Goal: Information Seeking & Learning: Learn about a topic

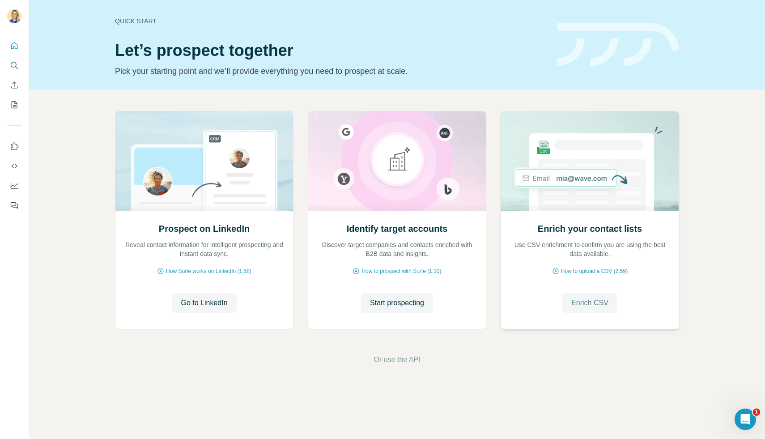
click at [541, 302] on span "Enrich CSV" at bounding box center [589, 303] width 37 height 11
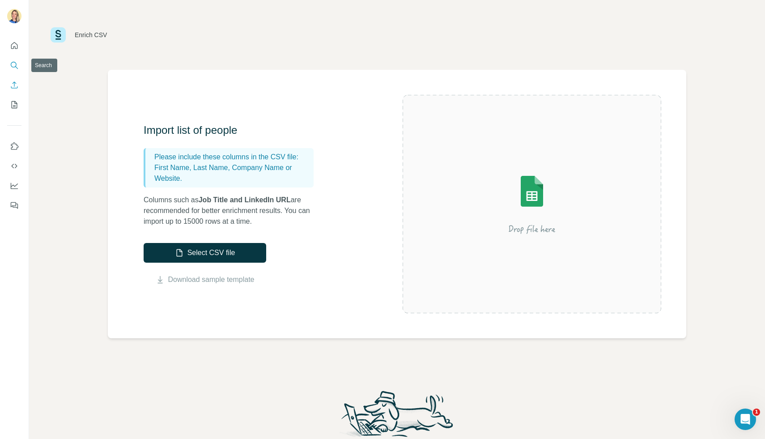
click at [18, 66] on icon "Search" at bounding box center [14, 65] width 9 height 9
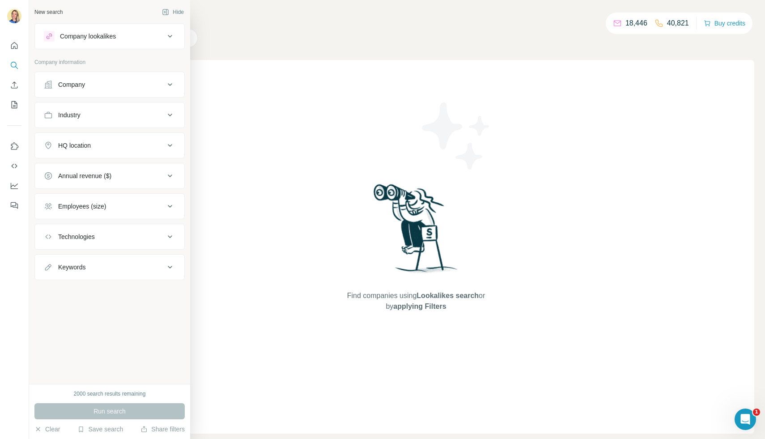
click at [131, 38] on div "Company lookalikes" at bounding box center [104, 36] width 121 height 11
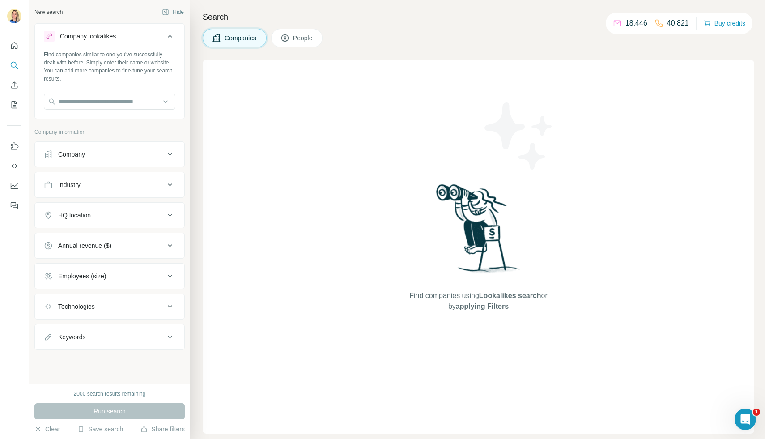
click at [86, 155] on div "Company" at bounding box center [104, 154] width 121 height 9
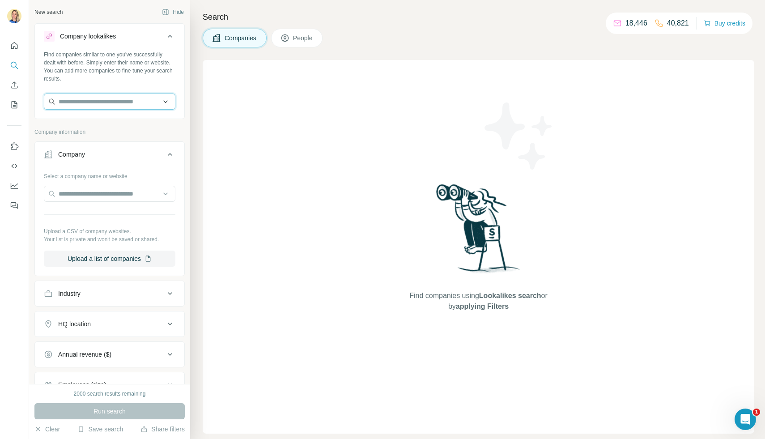
click at [87, 102] on input "text" at bounding box center [110, 102] width 132 height 16
type input "**********"
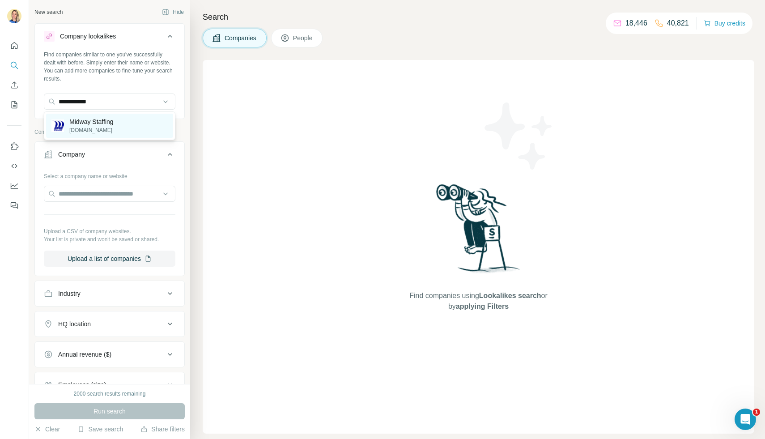
click at [89, 128] on p "[DOMAIN_NAME]" at bounding box center [91, 130] width 44 height 8
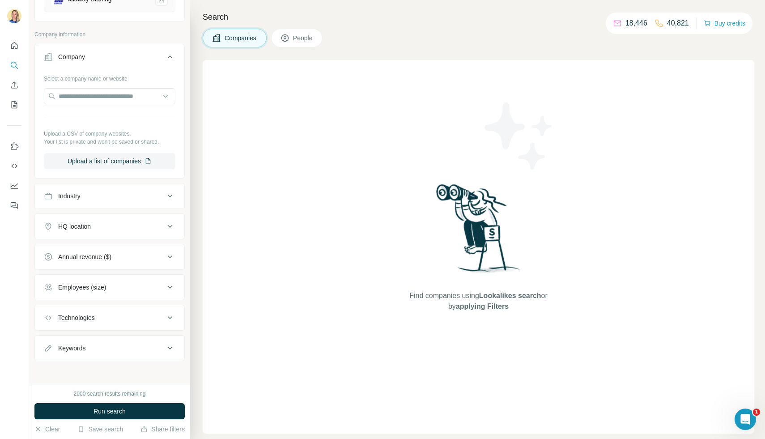
scroll to position [135, 0]
click at [94, 200] on button "Industry" at bounding box center [109, 193] width 149 height 21
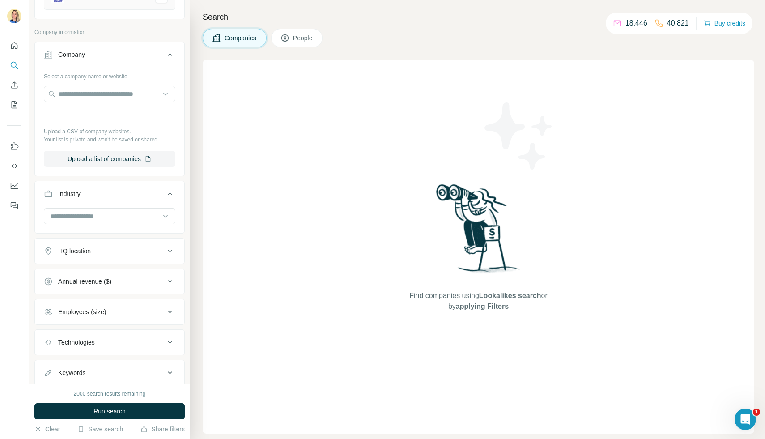
click at [94, 200] on button "Industry" at bounding box center [109, 195] width 149 height 25
click at [91, 226] on div "HQ location" at bounding box center [74, 224] width 33 height 9
click at [81, 247] on input "text" at bounding box center [110, 247] width 132 height 16
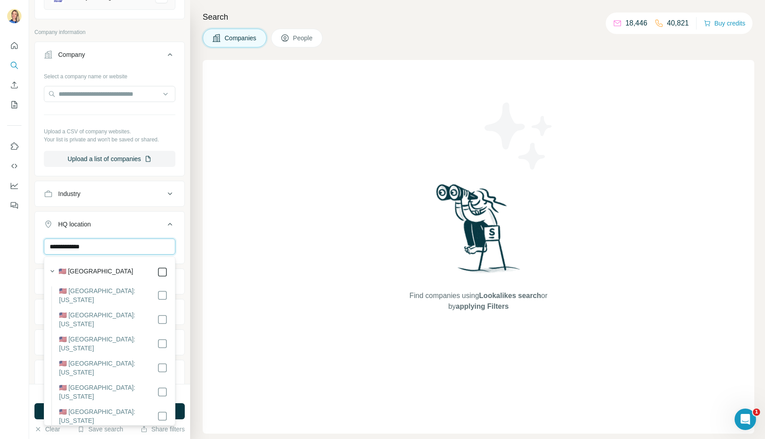
type input "**********"
click at [193, 260] on div "Search Companies People Find companies using Lookalikes search or by applying F…" at bounding box center [477, 219] width 575 height 439
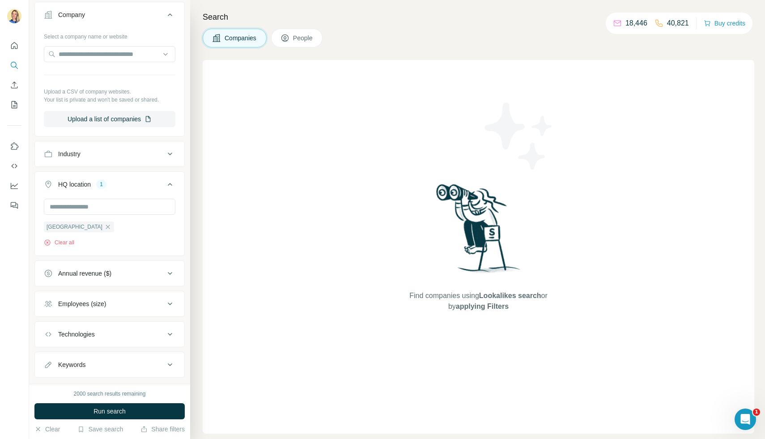
scroll to position [179, 0]
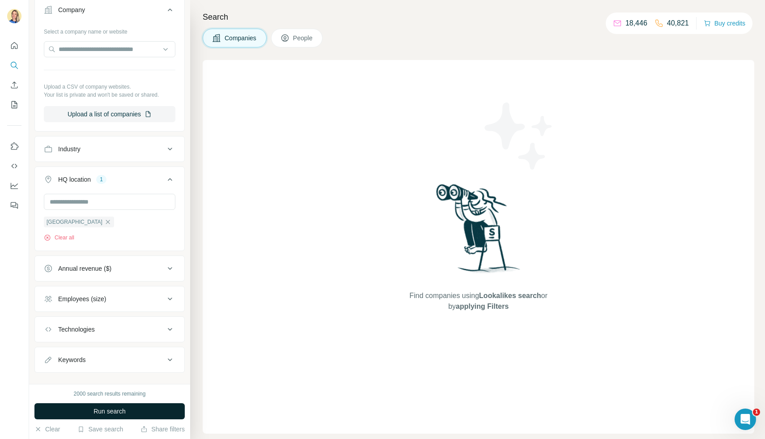
click at [82, 400] on button "Run search" at bounding box center [109, 411] width 150 height 16
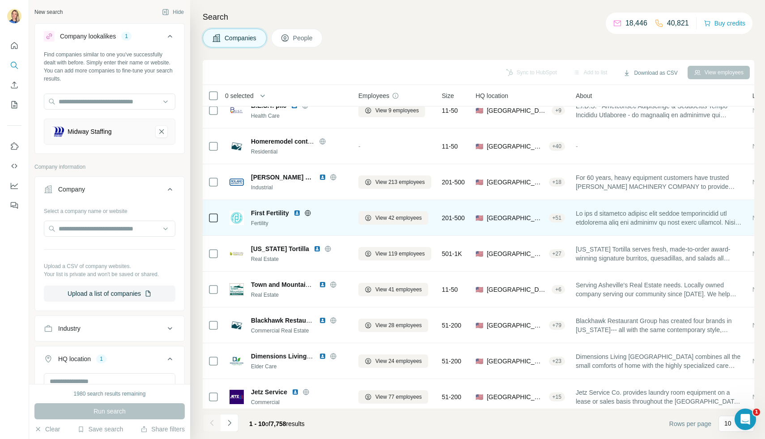
scroll to position [0, 0]
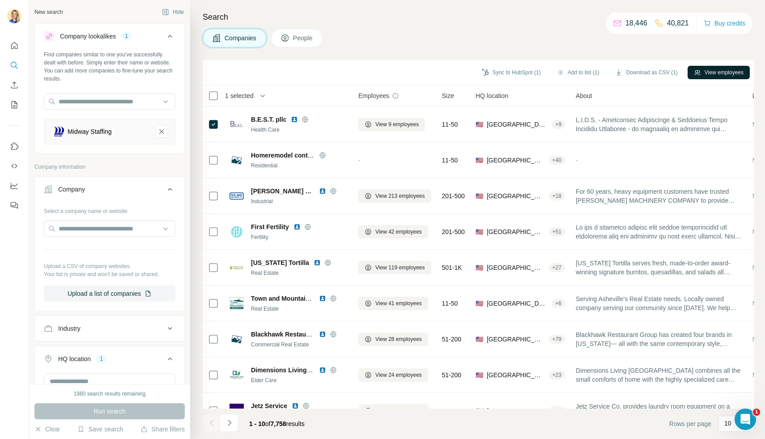
click at [541, 73] on button "View employees" at bounding box center [719, 72] width 62 height 13
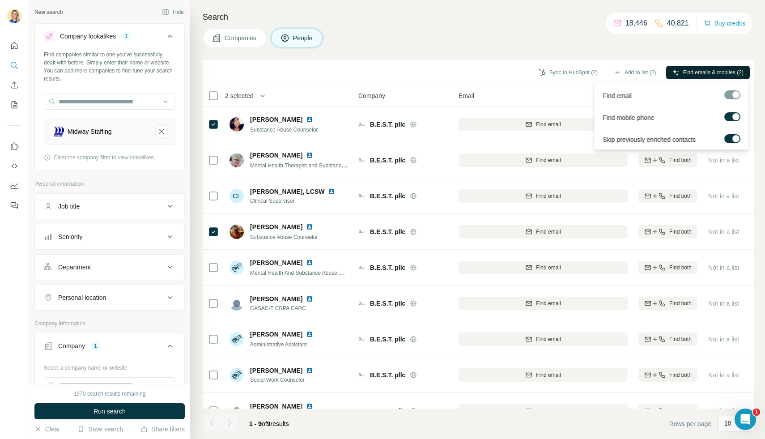
click at [541, 71] on span "Find emails & mobiles (2)" at bounding box center [713, 72] width 60 height 8
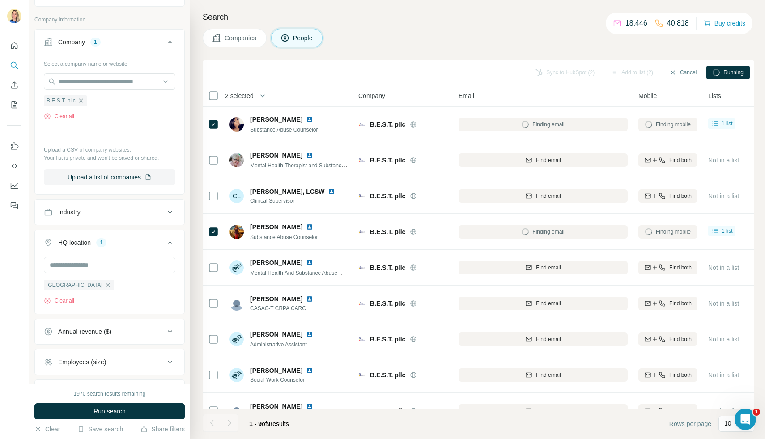
scroll to position [381, 0]
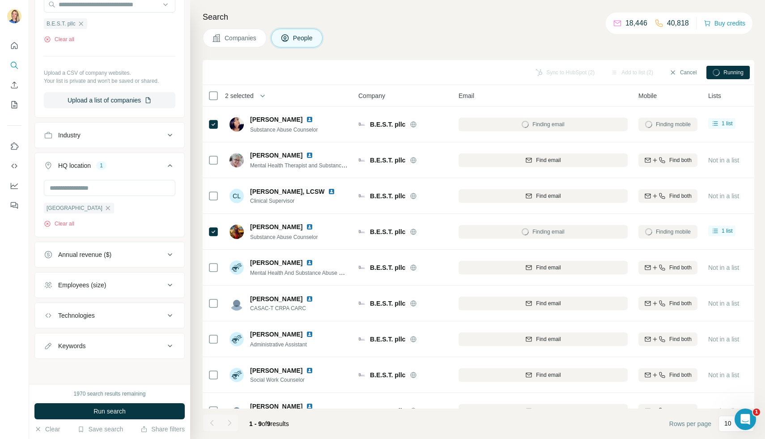
click at [91, 316] on div "Technologies" at bounding box center [76, 315] width 37 height 9
click at [73, 336] on input "text" at bounding box center [110, 337] width 132 height 16
type input "*"
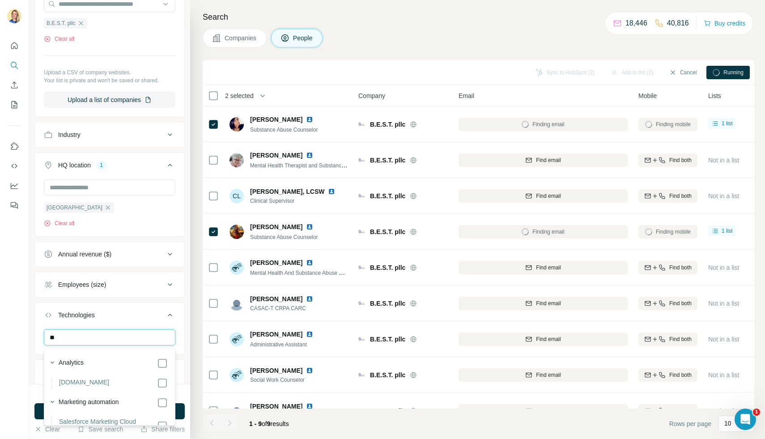
type input "*"
type input "*********"
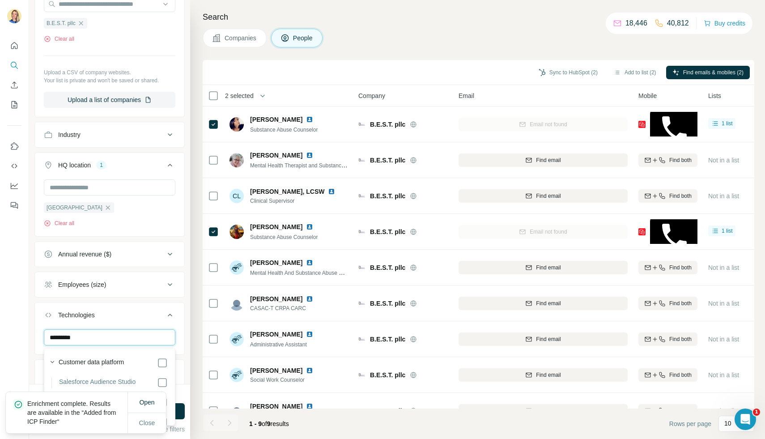
drag, startPoint x: 83, startPoint y: 340, endPoint x: 40, endPoint y: 335, distance: 43.7
click at [40, 335] on div "*********" at bounding box center [109, 340] width 149 height 23
click at [187, 363] on div "New search Hide Company lookalikes 1 Find companies similar to one you've succe…" at bounding box center [109, 192] width 161 height 384
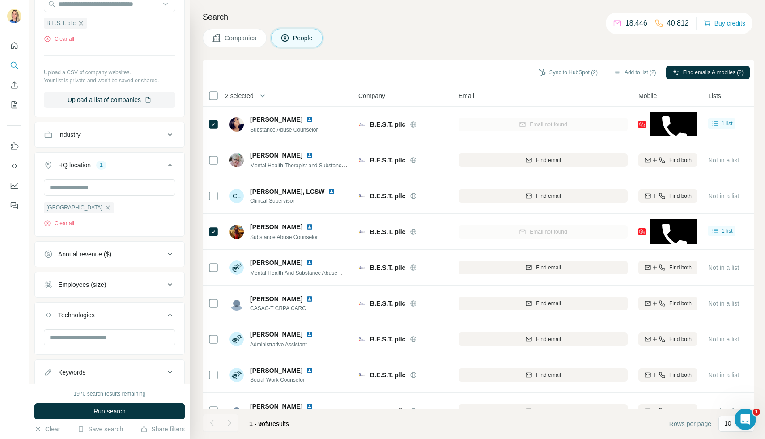
click at [240, 34] on span "Companies" at bounding box center [241, 38] width 33 height 9
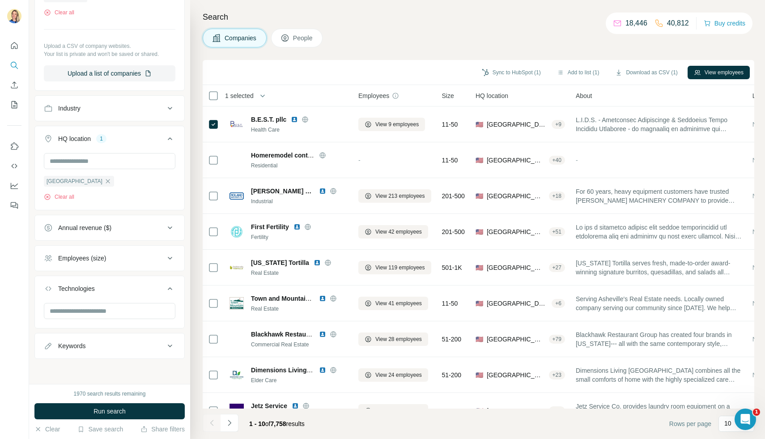
scroll to position [242, 0]
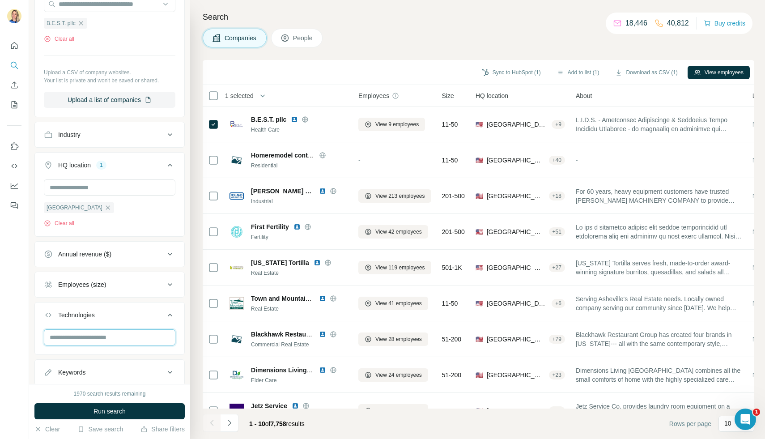
click at [89, 338] on input "text" at bounding box center [110, 337] width 132 height 16
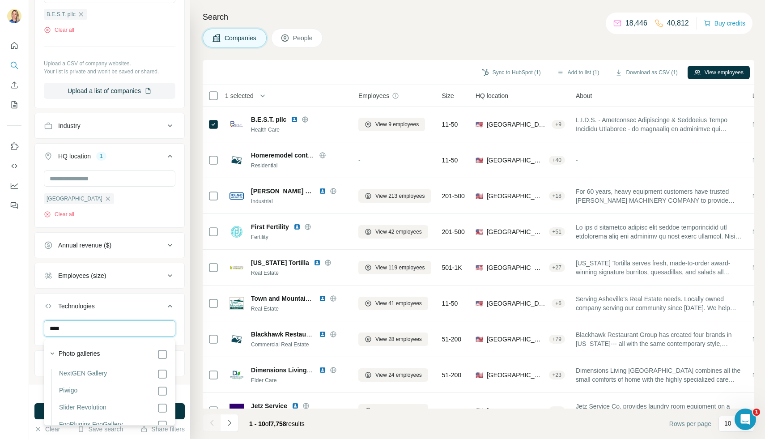
type input "***"
drag, startPoint x: 60, startPoint y: 330, endPoint x: 43, endPoint y: 328, distance: 18.0
click at [43, 328] on div "***" at bounding box center [109, 331] width 149 height 23
click at [387, 49] on div "Search Companies People Sync to HubSpot (1) Add to list (1) Download as CSV (1)…" at bounding box center [477, 219] width 575 height 439
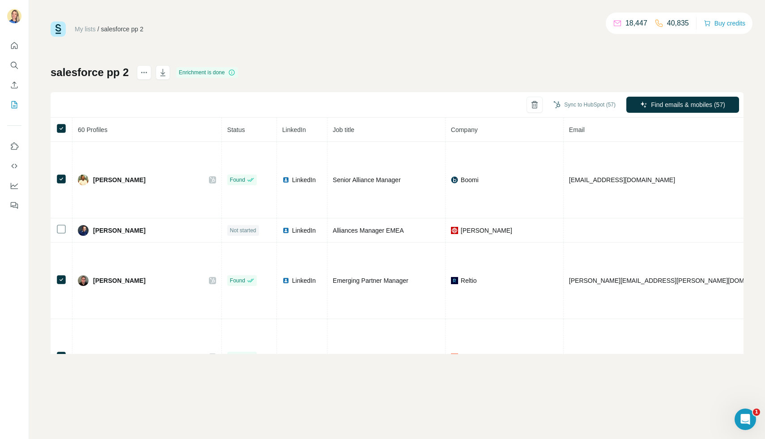
scroll to position [1238, 8]
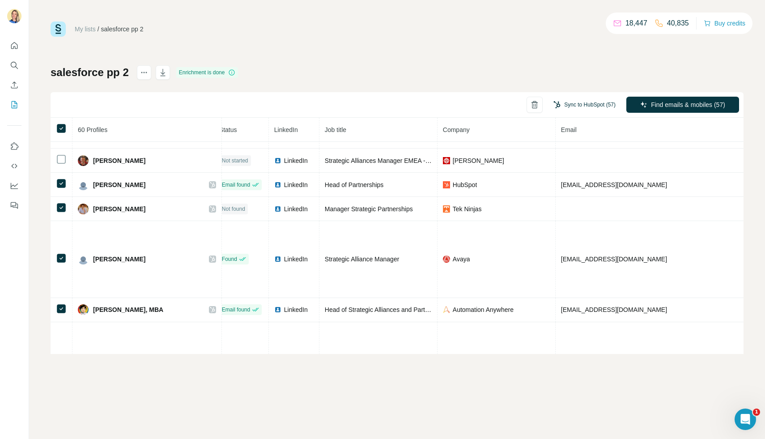
click at [597, 106] on button "Sync to HubSpot (57)" at bounding box center [584, 104] width 75 height 13
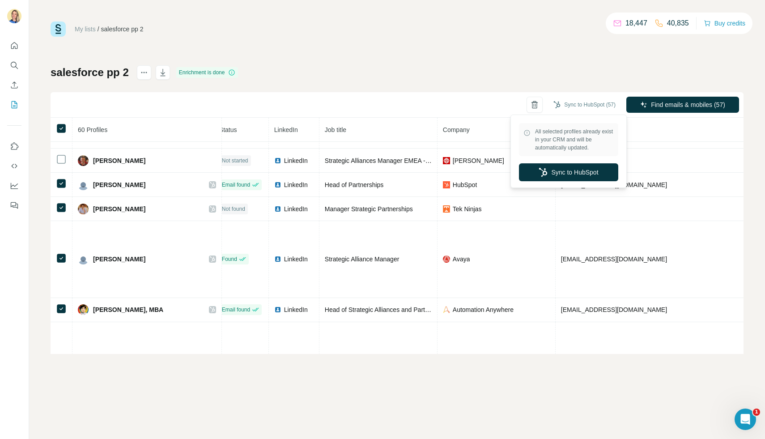
click at [541, 49] on div "My lists / salesforce pp 2 18,447 40,835 Buy credits salesforce pp 2 Enrichment…" at bounding box center [397, 187] width 693 height 332
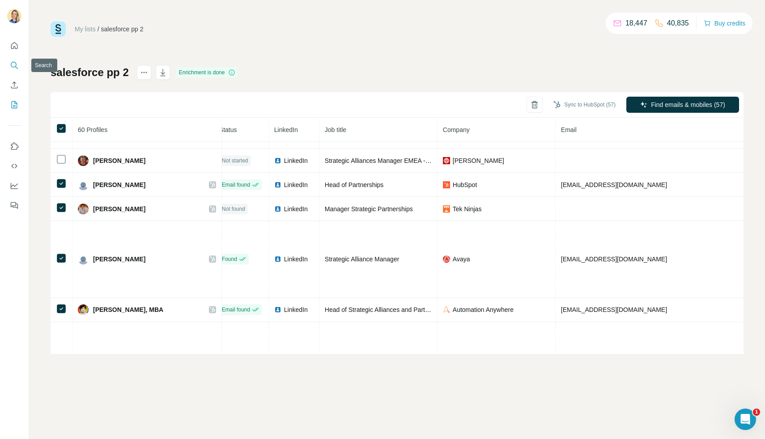
click at [18, 66] on icon "Search" at bounding box center [14, 65] width 9 height 9
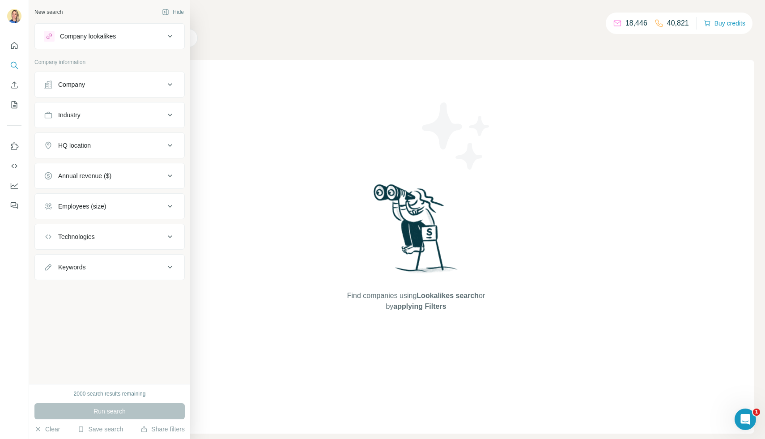
click at [78, 322] on div "New search Hide Company lookalikes Company information Company Industry HQ loca…" at bounding box center [109, 192] width 161 height 384
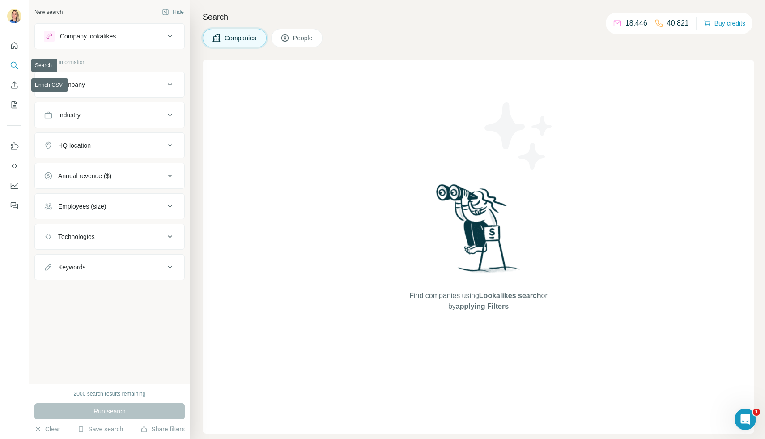
click at [15, 65] on icon "Search" at bounding box center [14, 65] width 9 height 9
click at [103, 428] on button "Save search" at bounding box center [100, 429] width 46 height 9
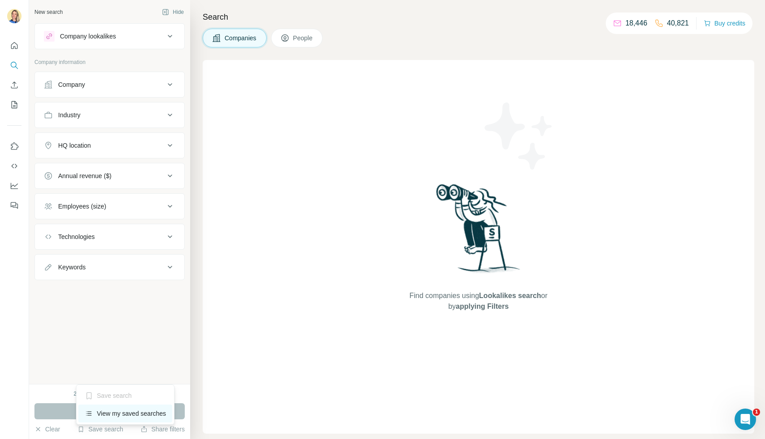
click at [111, 413] on div "View my saved searches" at bounding box center [125, 414] width 94 height 18
